Goal: Check status

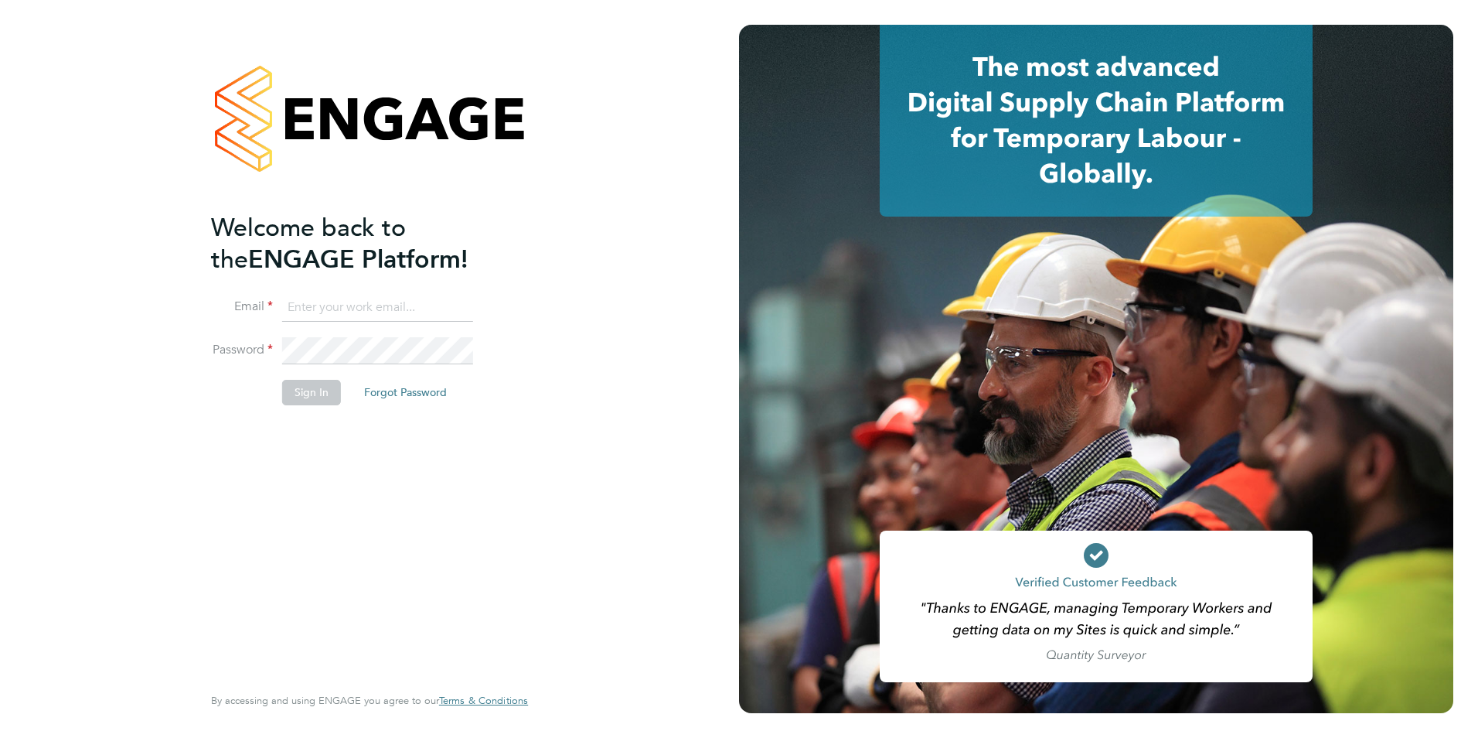
type input "jcroom@skilledcareers.co.uk"
click at [315, 390] on button "Sign In" at bounding box center [311, 392] width 59 height 25
click at [315, 390] on div "Sorry, we are having problems connecting to our services." at bounding box center [369, 369] width 739 height 738
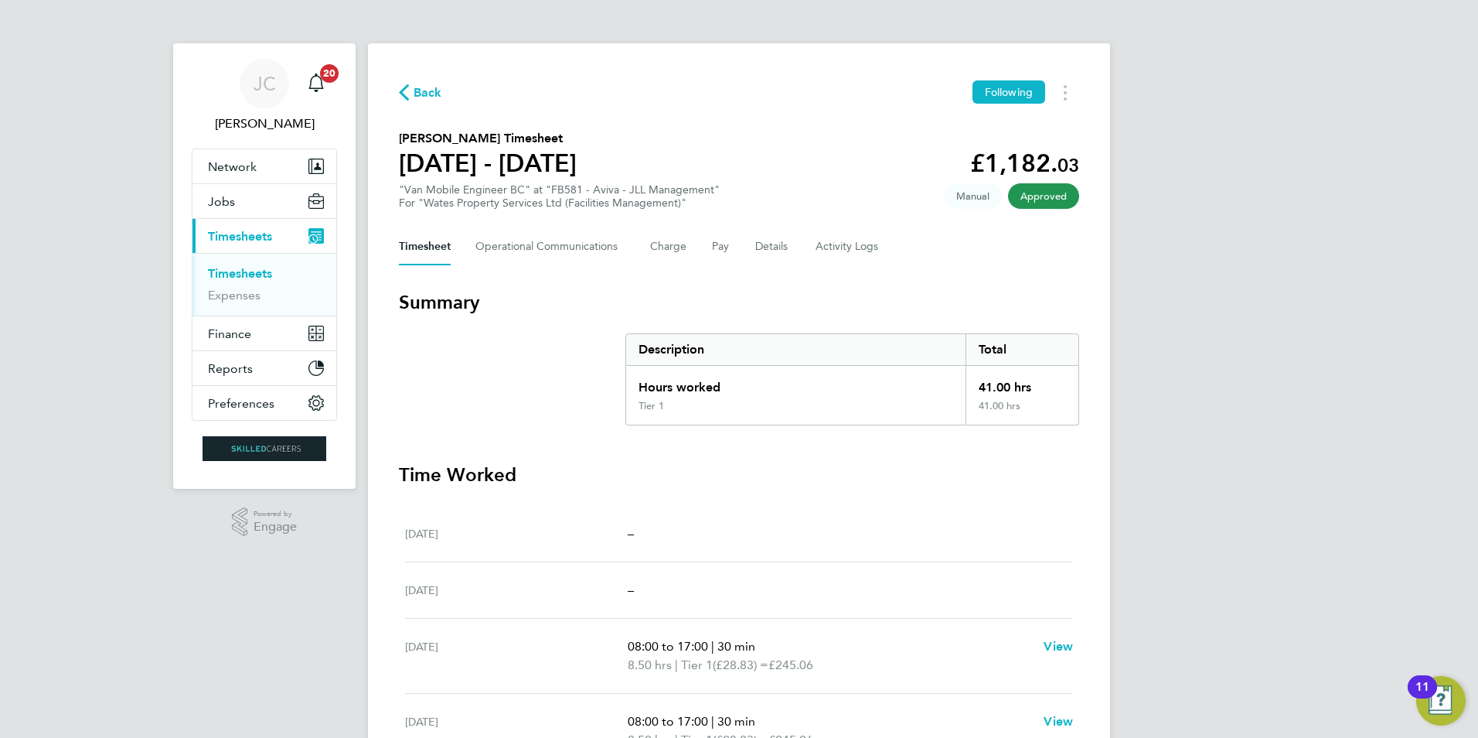
scroll to position [392, 0]
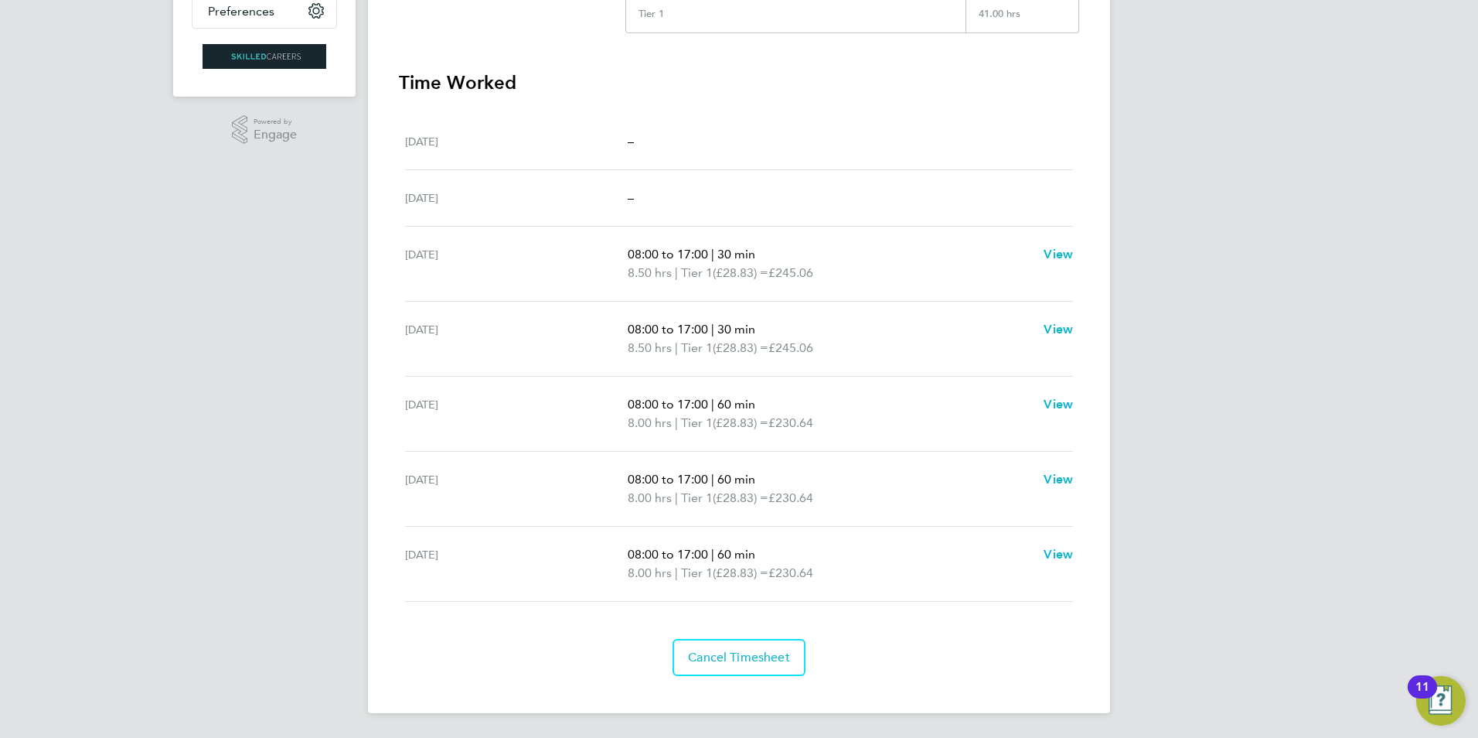
drag, startPoint x: 401, startPoint y: 136, endPoint x: 1199, endPoint y: 551, distance: 900.3
click at [1199, 551] on div "[PERSON_NAME] Notifications 20 Applications: Network Team Members Businesses Si…" at bounding box center [739, 173] width 1478 height 1130
drag, startPoint x: 1199, startPoint y: 551, endPoint x: 865, endPoint y: 410, distance: 362.8
copy div "[PERSON_NAME] Timesheet [DATE] - [DATE] £1,182. 03 "Van Mobile Engineer BC" at …"
